Goal: Task Accomplishment & Management: Complete application form

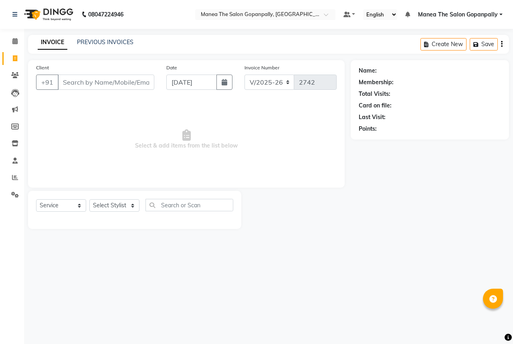
select select "7027"
select select "service"
click at [122, 210] on select "Select Stylist anas [PERSON_NAME] [PERSON_NAME] [PERSON_NAME] sameer [PERSON_NA…" at bounding box center [114, 205] width 50 height 12
select select "57882"
click at [89, 200] on select "Select Stylist anas [PERSON_NAME] [PERSON_NAME] [PERSON_NAME] sameer [PERSON_NA…" at bounding box center [114, 205] width 50 height 12
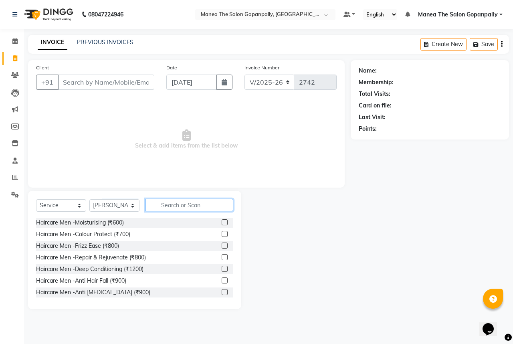
click at [179, 205] on input "text" at bounding box center [190, 205] width 88 height 12
type input "cut"
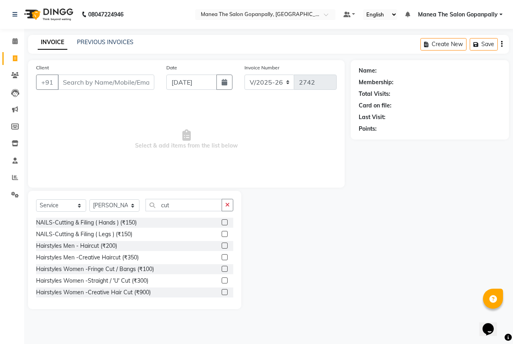
click at [222, 249] on label at bounding box center [225, 246] width 6 height 6
click at [222, 249] on input "checkbox" at bounding box center [224, 245] width 5 height 5
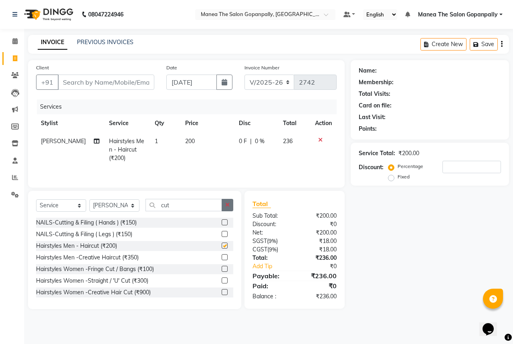
checkbox input "false"
click at [228, 203] on icon "button" at bounding box center [227, 205] width 4 height 6
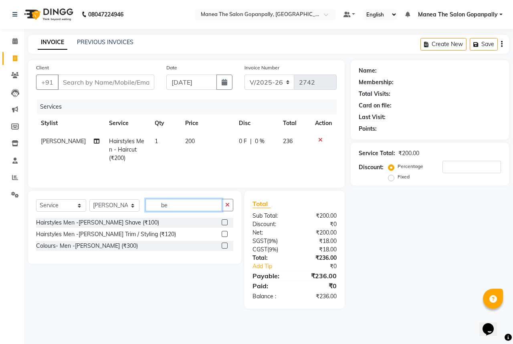
type input "be"
click at [225, 237] on label at bounding box center [225, 234] width 6 height 6
click at [225, 237] on input "checkbox" at bounding box center [224, 234] width 5 height 5
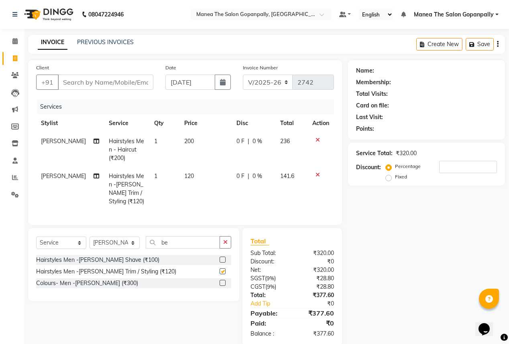
checkbox input "false"
click at [221, 245] on button "button" at bounding box center [225, 242] width 12 height 12
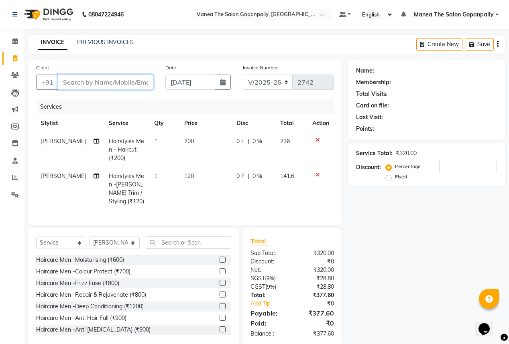
click at [124, 85] on input "Client" at bounding box center [105, 82] width 95 height 15
type input "8"
type input "0"
type input "8106855626"
click at [124, 88] on button "Add Client" at bounding box center [132, 82] width 41 height 15
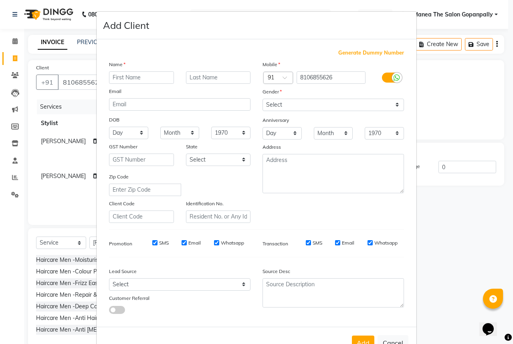
click at [132, 76] on input "text" at bounding box center [141, 77] width 65 height 12
type input "ashon"
click at [368, 245] on input "Whatsapp" at bounding box center [370, 242] width 5 height 5
checkbox input "false"
click at [335, 245] on input "Email" at bounding box center [337, 242] width 5 height 5
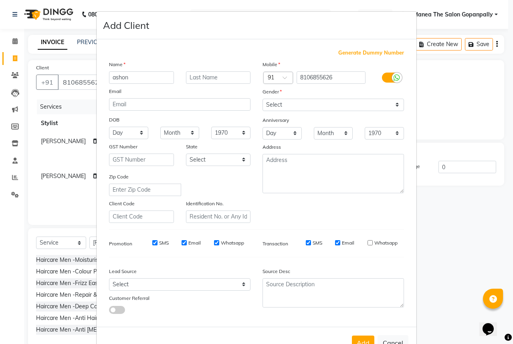
checkbox input "false"
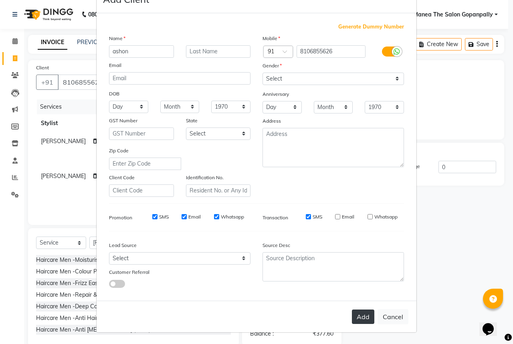
click at [360, 318] on button "Add" at bounding box center [363, 317] width 22 height 14
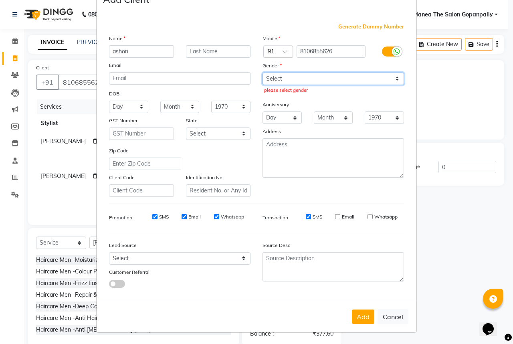
click at [278, 76] on select "Select [DEMOGRAPHIC_DATA] [DEMOGRAPHIC_DATA] Other Prefer Not To Say" at bounding box center [334, 79] width 142 height 12
select select "[DEMOGRAPHIC_DATA]"
click at [263, 73] on select "Select [DEMOGRAPHIC_DATA] [DEMOGRAPHIC_DATA] Other Prefer Not To Say" at bounding box center [334, 79] width 142 height 12
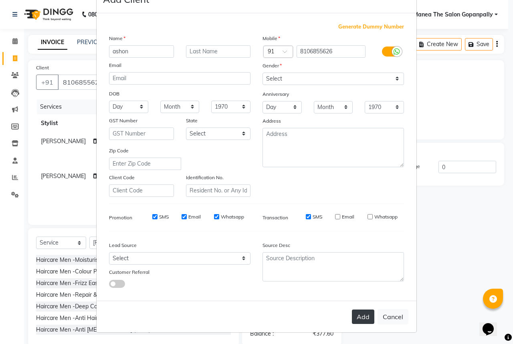
click at [361, 316] on button "Add" at bounding box center [363, 317] width 22 height 14
select select
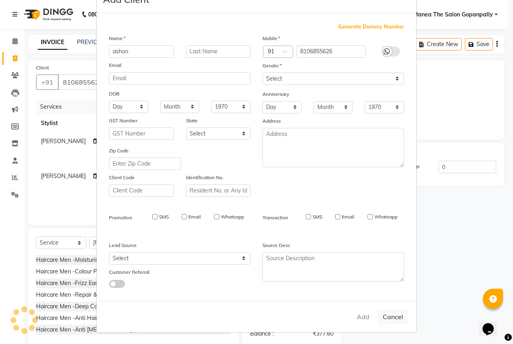
select select
checkbox input "false"
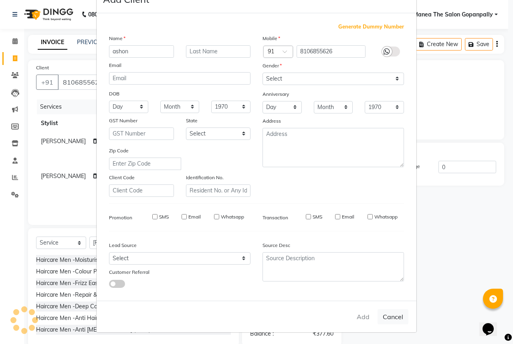
checkbox input "false"
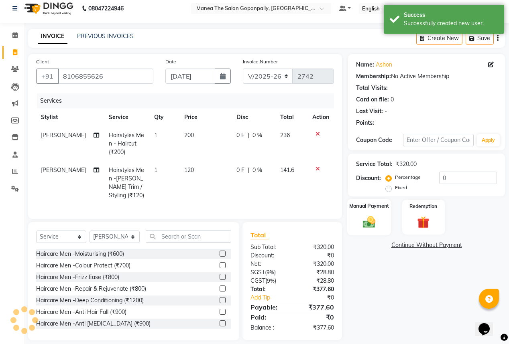
scroll to position [19, 0]
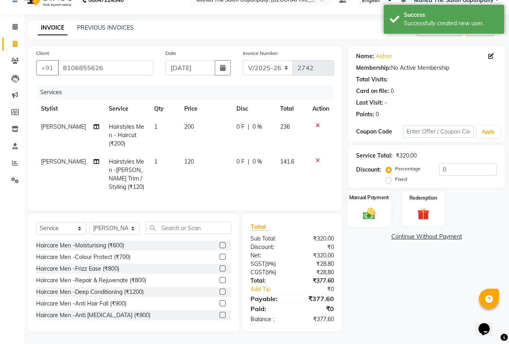
click at [366, 211] on img at bounding box center [369, 213] width 20 height 14
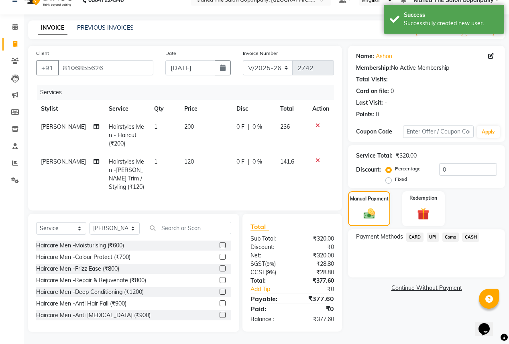
click at [467, 233] on span "CASH" at bounding box center [470, 237] width 17 height 9
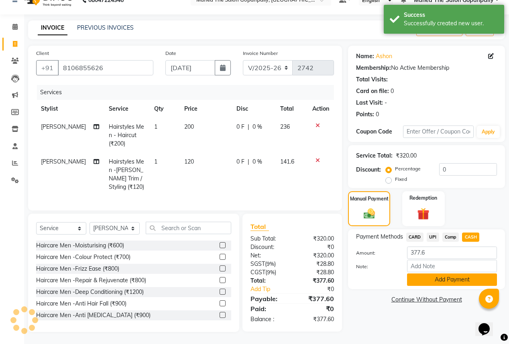
click at [452, 277] on button "Add Payment" at bounding box center [452, 280] width 90 height 12
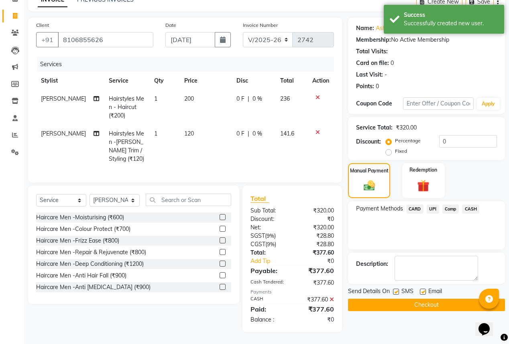
scroll to position [47, 0]
click at [422, 289] on label at bounding box center [422, 292] width 6 height 6
click at [422, 290] on input "checkbox" at bounding box center [421, 292] width 5 height 5
checkbox input "false"
click at [422, 302] on button "Checkout" at bounding box center [426, 305] width 157 height 12
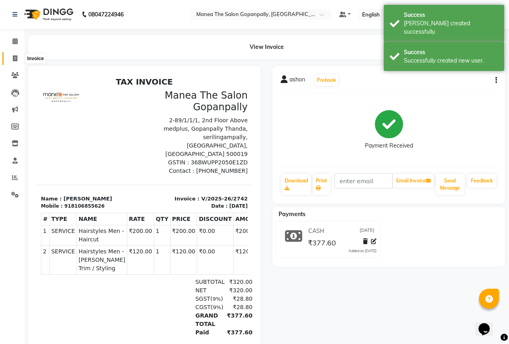
click at [10, 54] on span at bounding box center [15, 58] width 14 height 9
select select "7027"
select select "service"
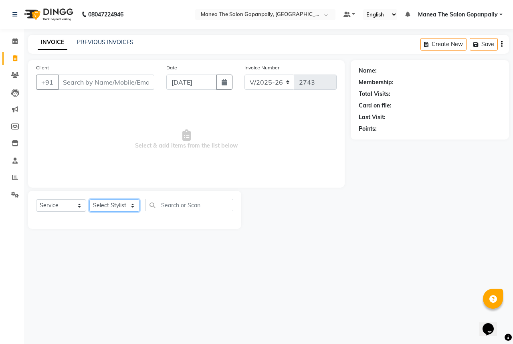
click at [125, 209] on select "Select Stylist anas [PERSON_NAME] [PERSON_NAME] [PERSON_NAME] sameer [PERSON_NA…" at bounding box center [114, 205] width 50 height 12
select select "57885"
click at [89, 200] on select "Select Stylist anas [PERSON_NAME] [PERSON_NAME] [PERSON_NAME] sameer [PERSON_NA…" at bounding box center [114, 205] width 50 height 12
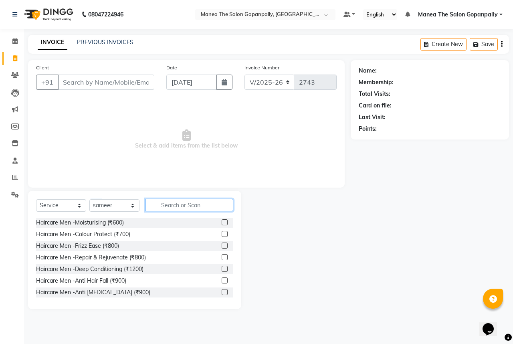
click at [199, 205] on input "text" at bounding box center [190, 205] width 88 height 12
type input "cut"
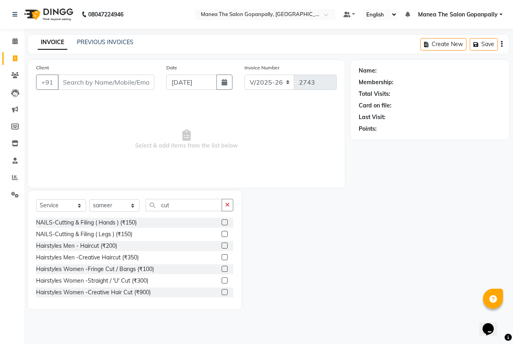
click at [222, 245] on label at bounding box center [225, 246] width 6 height 6
click at [222, 245] on input "checkbox" at bounding box center [224, 245] width 5 height 5
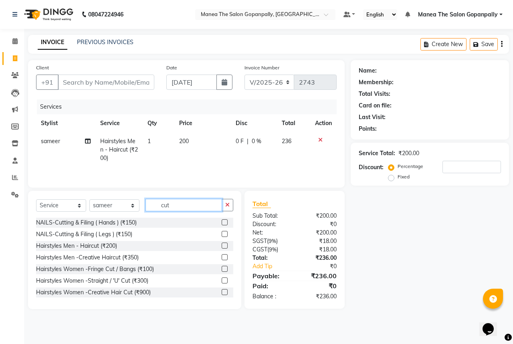
checkbox input "false"
click at [201, 206] on input "cut" at bounding box center [184, 205] width 77 height 12
type input "c"
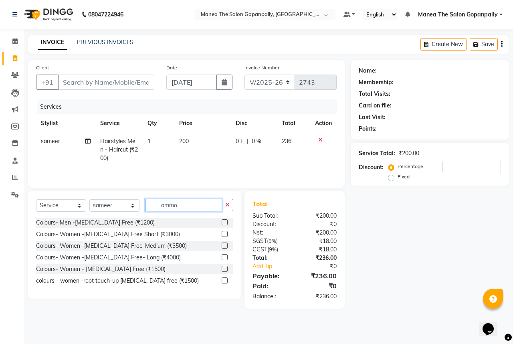
type input "ammo"
click at [226, 222] on label at bounding box center [225, 222] width 6 height 6
click at [226, 222] on input "checkbox" at bounding box center [224, 222] width 5 height 5
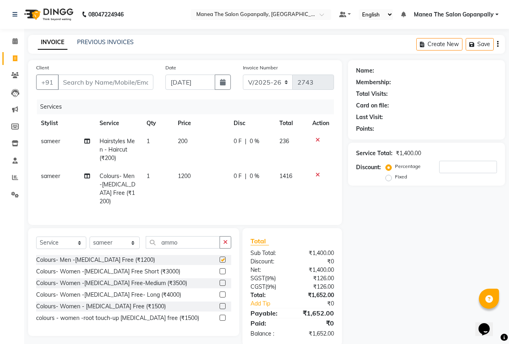
checkbox input "false"
click at [111, 85] on input "Client" at bounding box center [105, 82] width 95 height 15
type input "9"
type input "0"
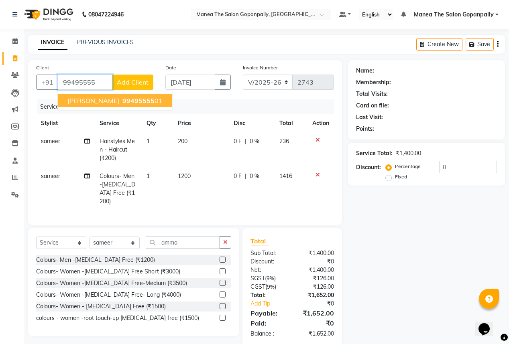
click at [122, 102] on span "99495555" at bounding box center [138, 101] width 32 height 8
type input "9949555501"
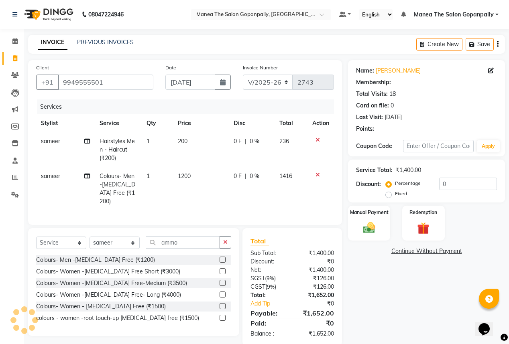
type input "20"
select select "1: Object"
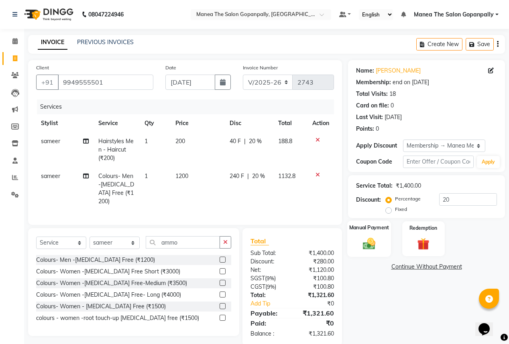
click at [359, 242] on img at bounding box center [369, 243] width 20 height 14
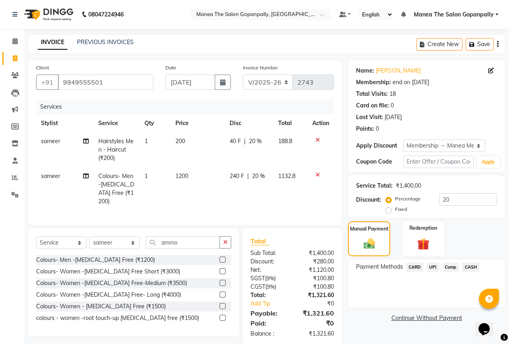
click at [434, 266] on span "UPI" at bounding box center [432, 267] width 12 height 9
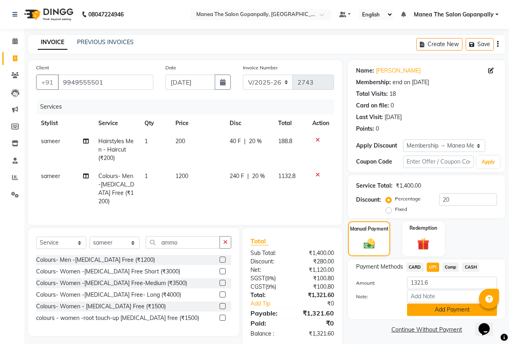
click at [435, 313] on button "Add Payment" at bounding box center [452, 310] width 90 height 12
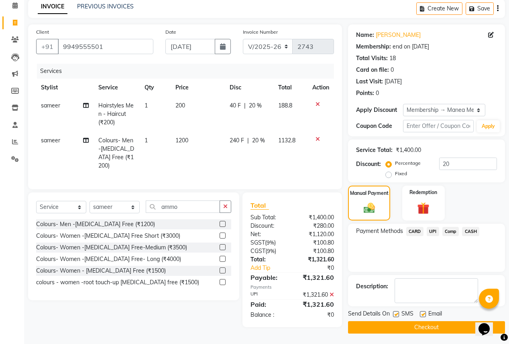
scroll to position [37, 0]
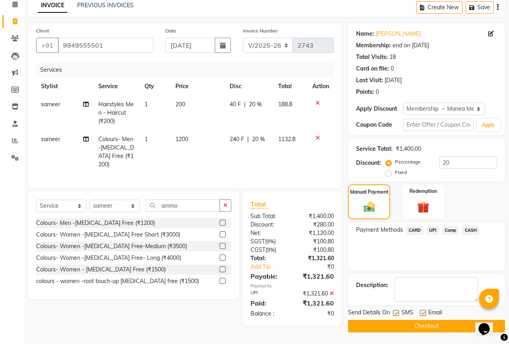
click at [422, 311] on label at bounding box center [422, 313] width 6 height 6
click at [422, 311] on input "checkbox" at bounding box center [421, 313] width 5 height 5
checkbox input "false"
click at [425, 326] on button "Checkout" at bounding box center [426, 326] width 157 height 12
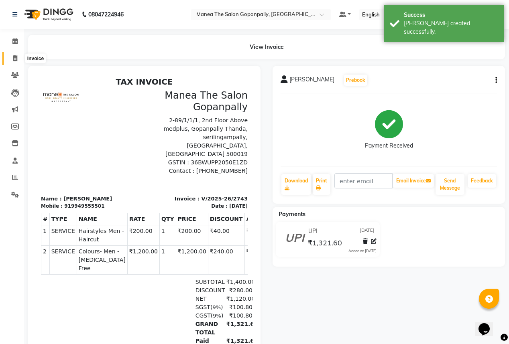
click at [12, 59] on span at bounding box center [15, 58] width 14 height 9
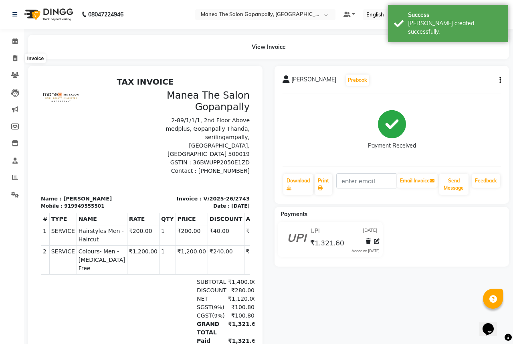
select select "7027"
select select "service"
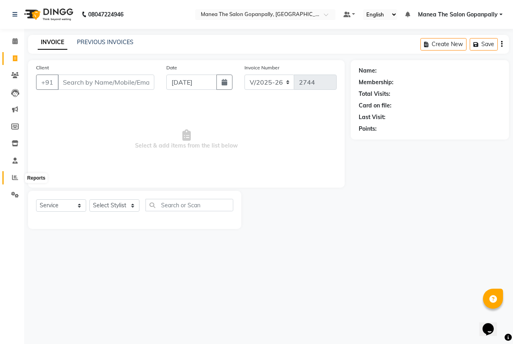
click at [12, 175] on icon at bounding box center [15, 177] width 6 height 6
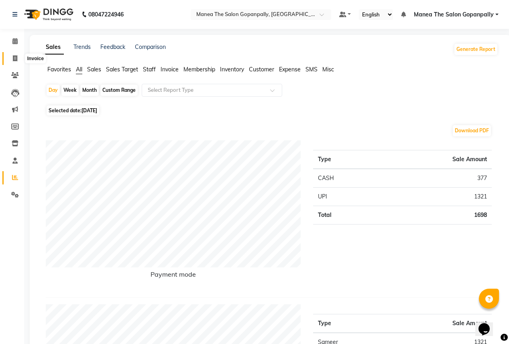
click at [13, 55] on icon at bounding box center [15, 58] width 4 height 6
select select "service"
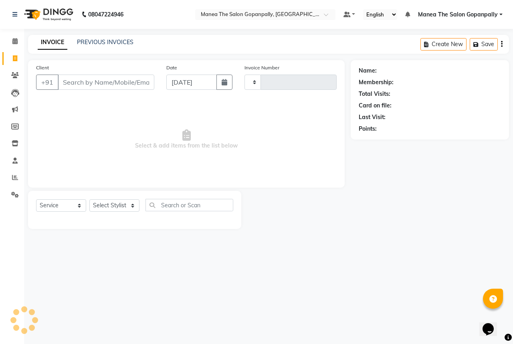
type input "2744"
select select "7027"
click at [13, 177] on icon at bounding box center [15, 177] width 6 height 6
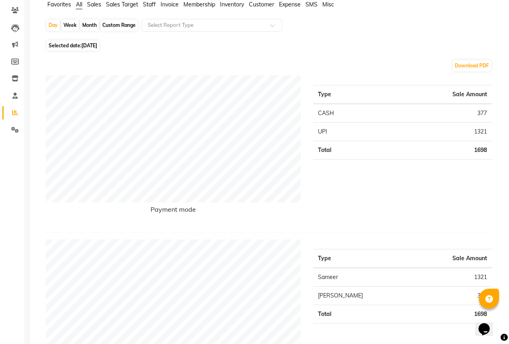
scroll to position [64, 0]
